Goal: Navigation & Orientation: Find specific page/section

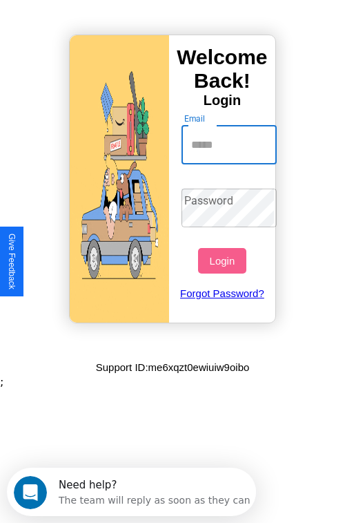
click at [231, 144] on input "Email" at bounding box center [230, 145] width 96 height 39
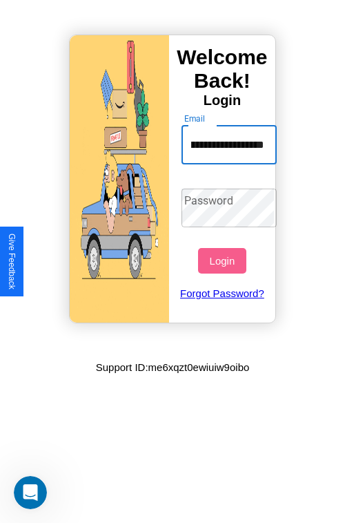
scroll to position [0, 64]
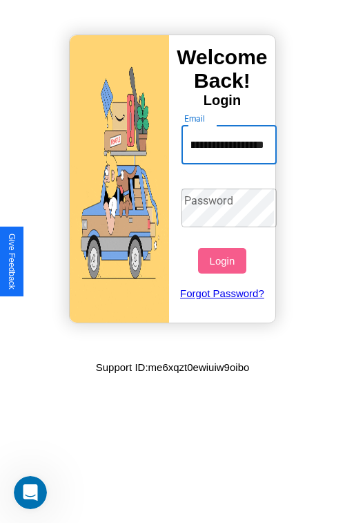
type input "**********"
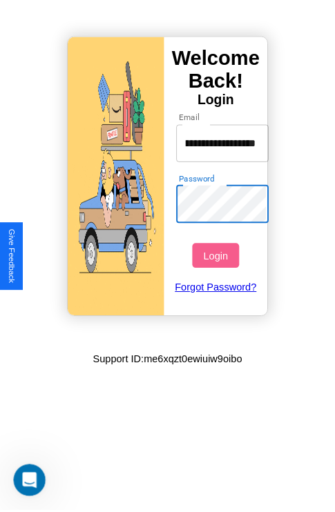
scroll to position [0, 0]
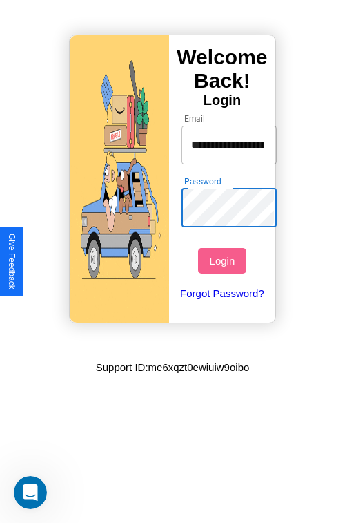
click at [224, 260] on button "Login" at bounding box center [222, 261] width 48 height 26
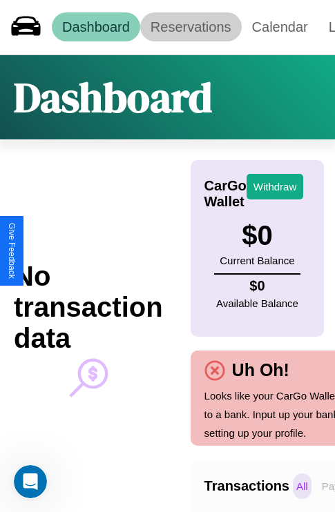
click at [191, 27] on link "Reservations" at bounding box center [190, 26] width 101 height 29
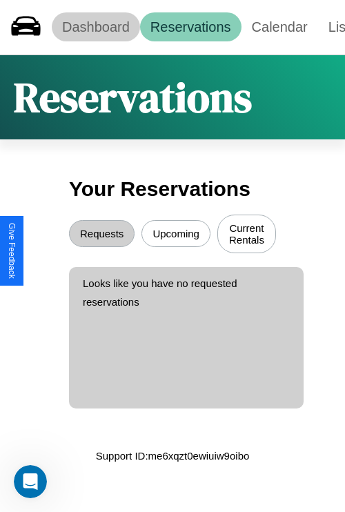
click at [95, 27] on link "Dashboard" at bounding box center [96, 26] width 88 height 29
